Goal: Information Seeking & Learning: Learn about a topic

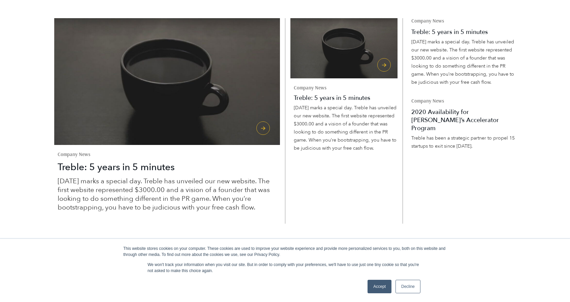
scroll to position [2068, 0]
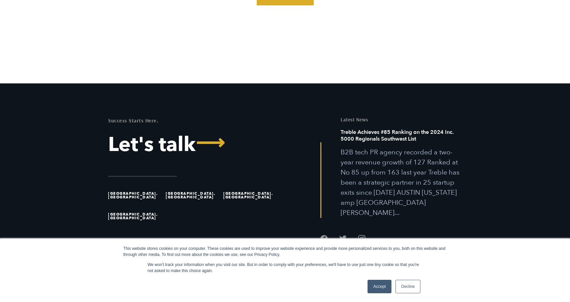
click at [387, 287] on link "Accept" at bounding box center [379, 286] width 24 height 13
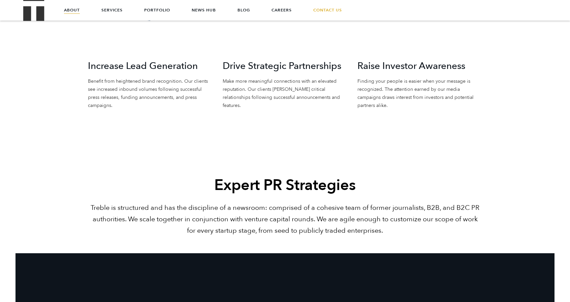
scroll to position [0, 0]
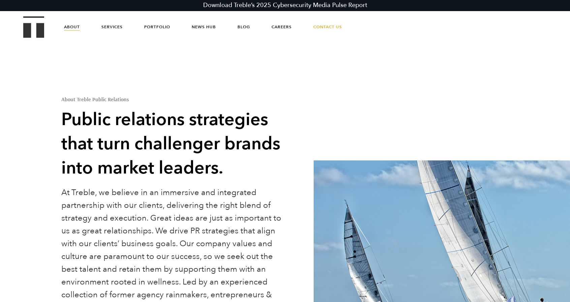
click at [79, 26] on link "About" at bounding box center [72, 27] width 16 height 20
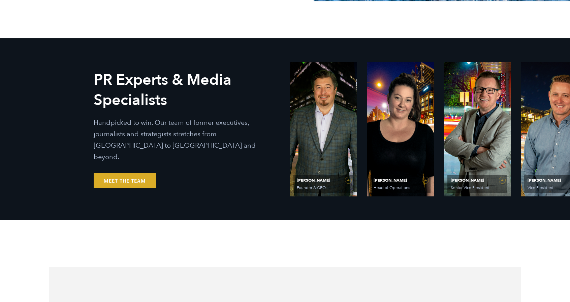
scroll to position [357, 0]
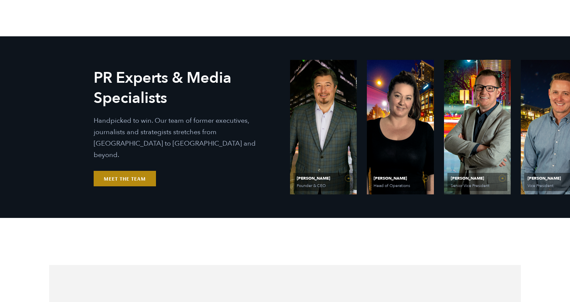
click at [139, 171] on link "Meet the Team" at bounding box center [125, 178] width 62 height 15
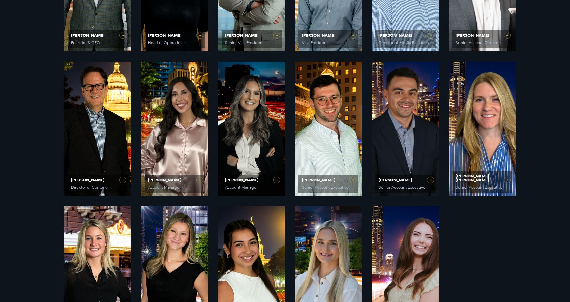
scroll to position [537, 0]
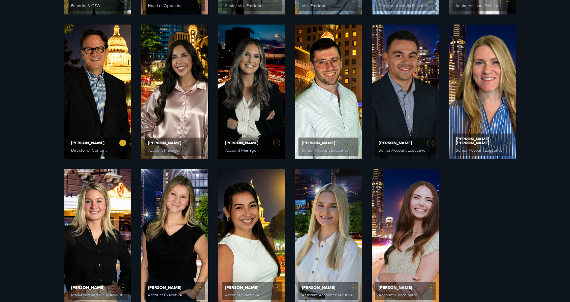
click at [117, 143] on span "[PERSON_NAME]" at bounding box center [97, 143] width 53 height 4
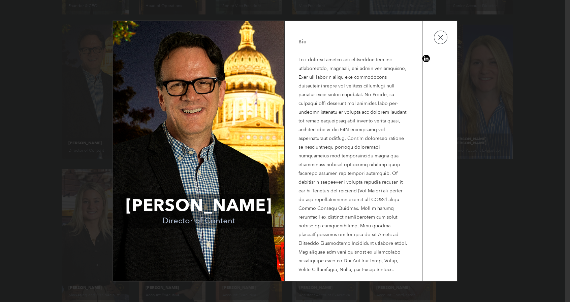
click at [195, 123] on td "[PERSON_NAME] Director of Content" at bounding box center [198, 151] width 171 height 260
drag, startPoint x: 195, startPoint y: 123, endPoint x: 42, endPoint y: 117, distance: 152.4
click at [42, 117] on div "[PERSON_NAME] Director of Content Bio" at bounding box center [285, 151] width 570 height 302
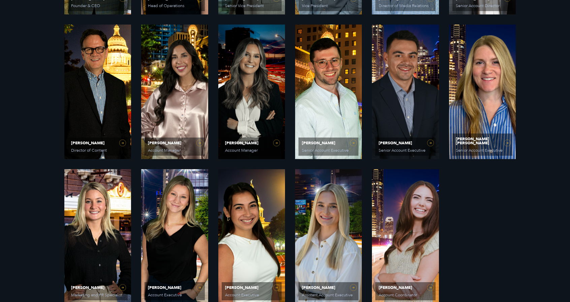
drag, startPoint x: 102, startPoint y: 90, endPoint x: 101, endPoint y: 85, distance: 5.5
click at [101, 85] on div "PR Experts & Media Specialists Handpicked to win. Our team of former executives…" at bounding box center [186, 91] width 177 height 107
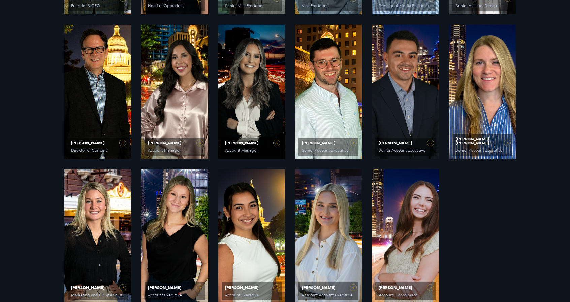
click at [102, 91] on div "PR Experts & Media Specialists Handpicked to win. Our team of former executives…" at bounding box center [186, 91] width 177 height 107
click at [123, 145] on link "[PERSON_NAME] Director of Content" at bounding box center [97, 92] width 67 height 135
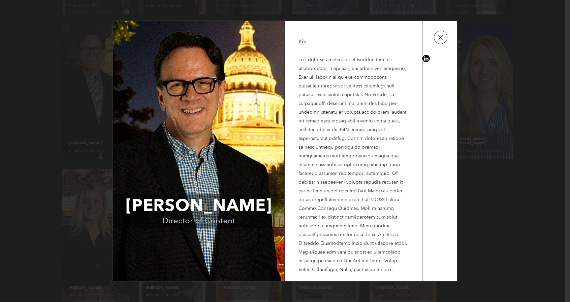
drag, startPoint x: 205, startPoint y: 123, endPoint x: 193, endPoint y: 145, distance: 24.7
